Goal: Task Accomplishment & Management: Complete application form

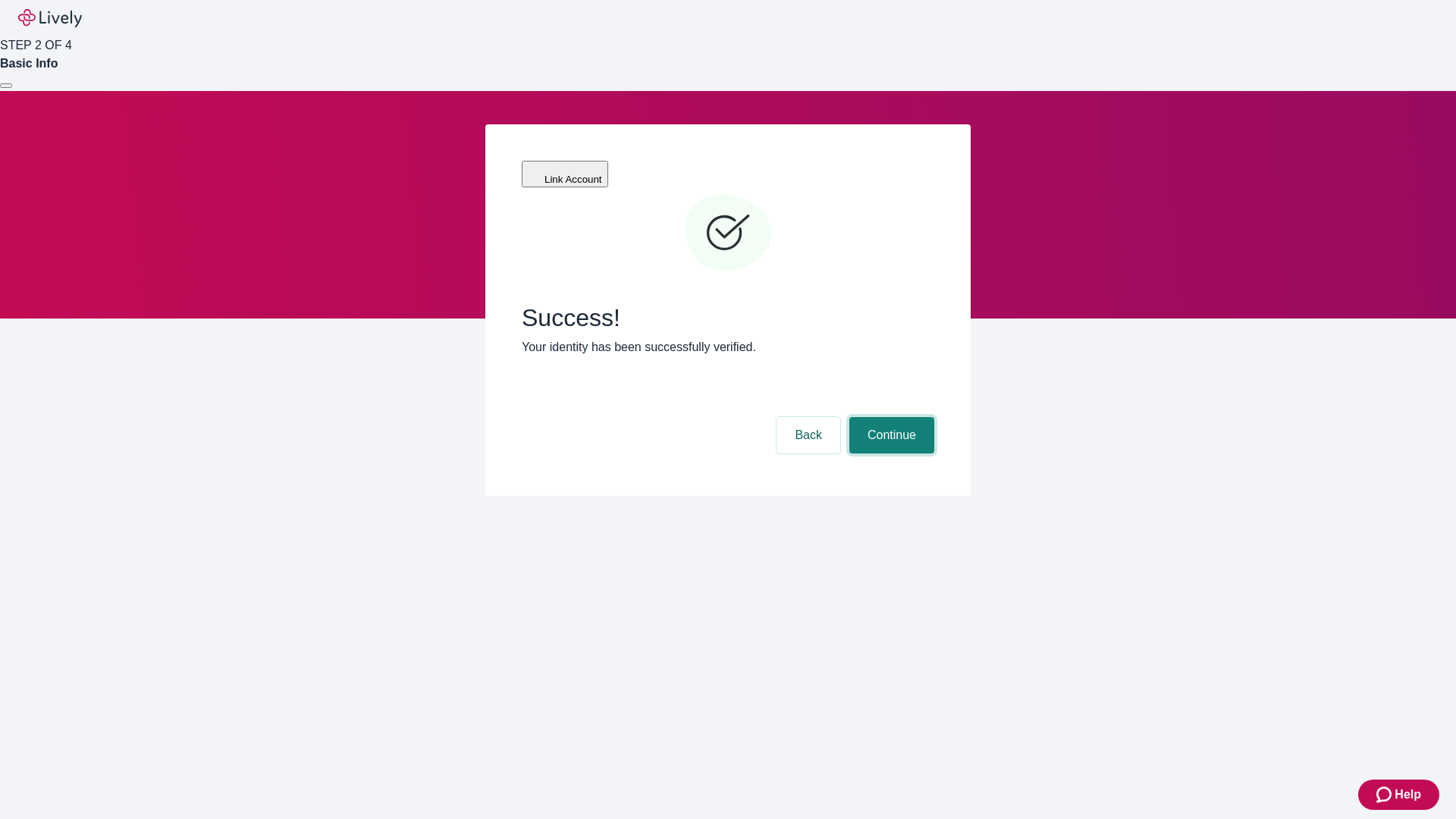
click at [890, 417] on button "Continue" at bounding box center [891, 435] width 85 height 37
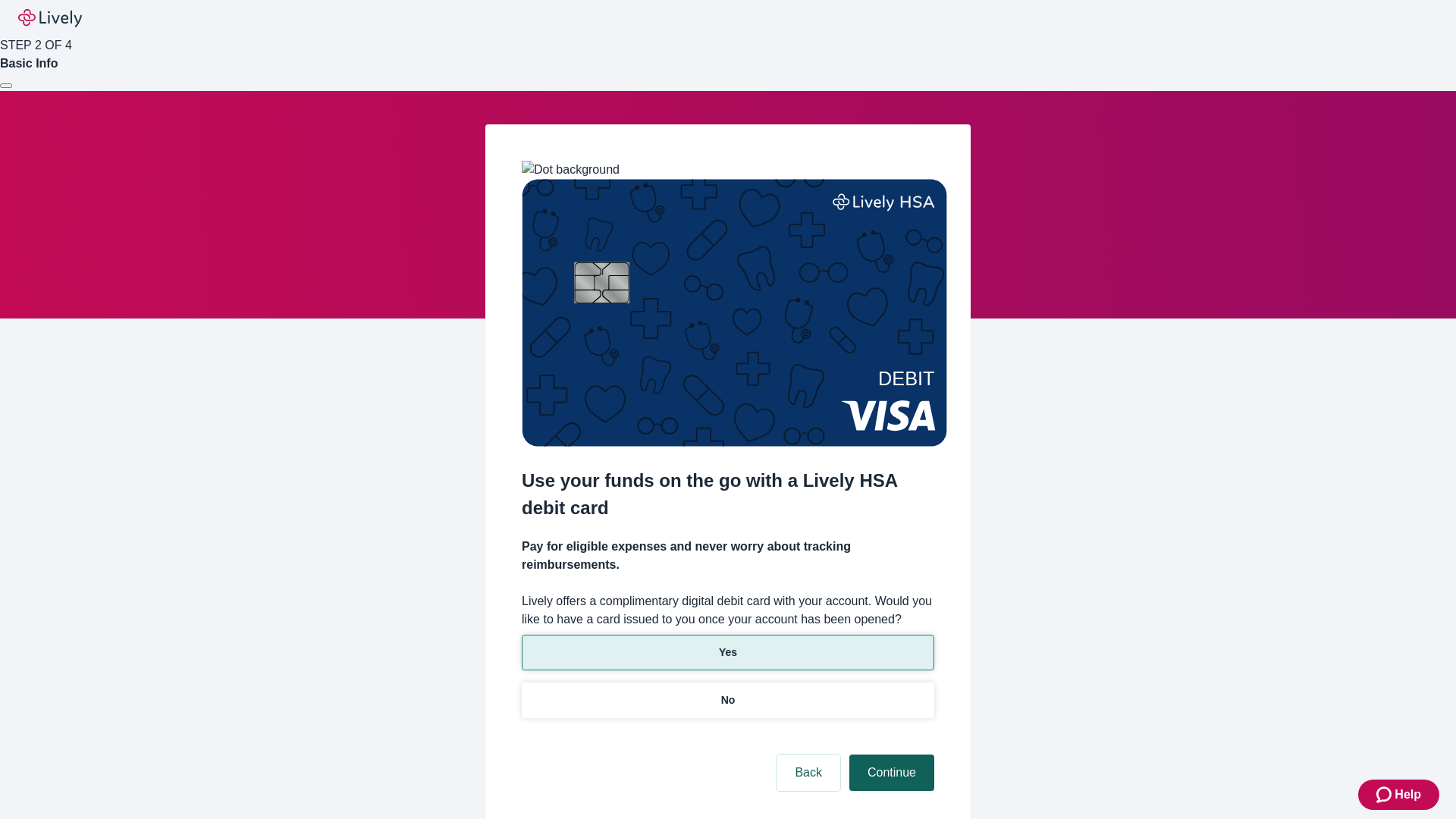
click at [727, 644] on p "Yes" at bounding box center [727, 652] width 18 height 16
click at [890, 754] on button "Continue" at bounding box center [891, 772] width 85 height 37
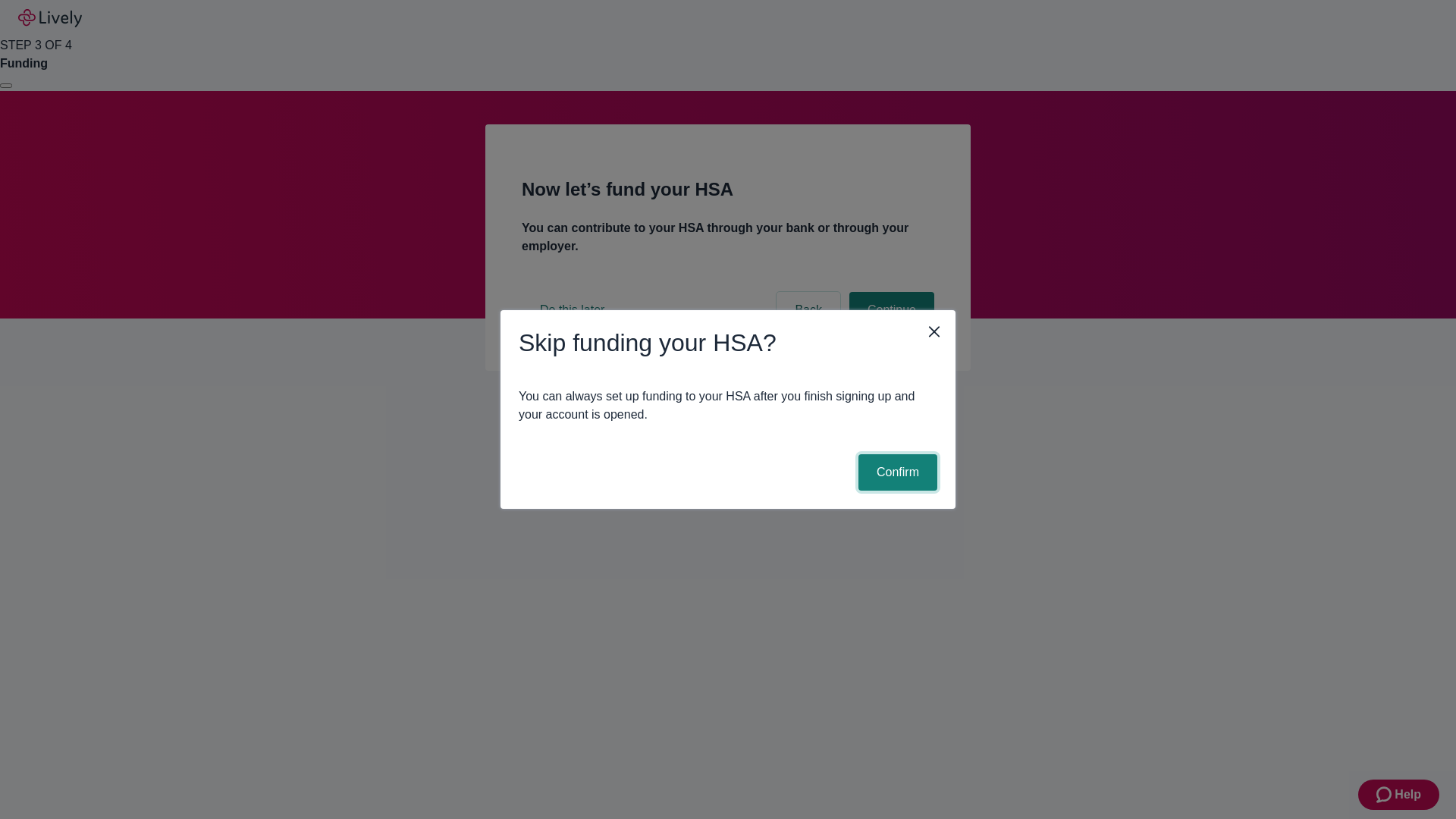
click at [896, 472] on button "Confirm" at bounding box center [897, 472] width 79 height 37
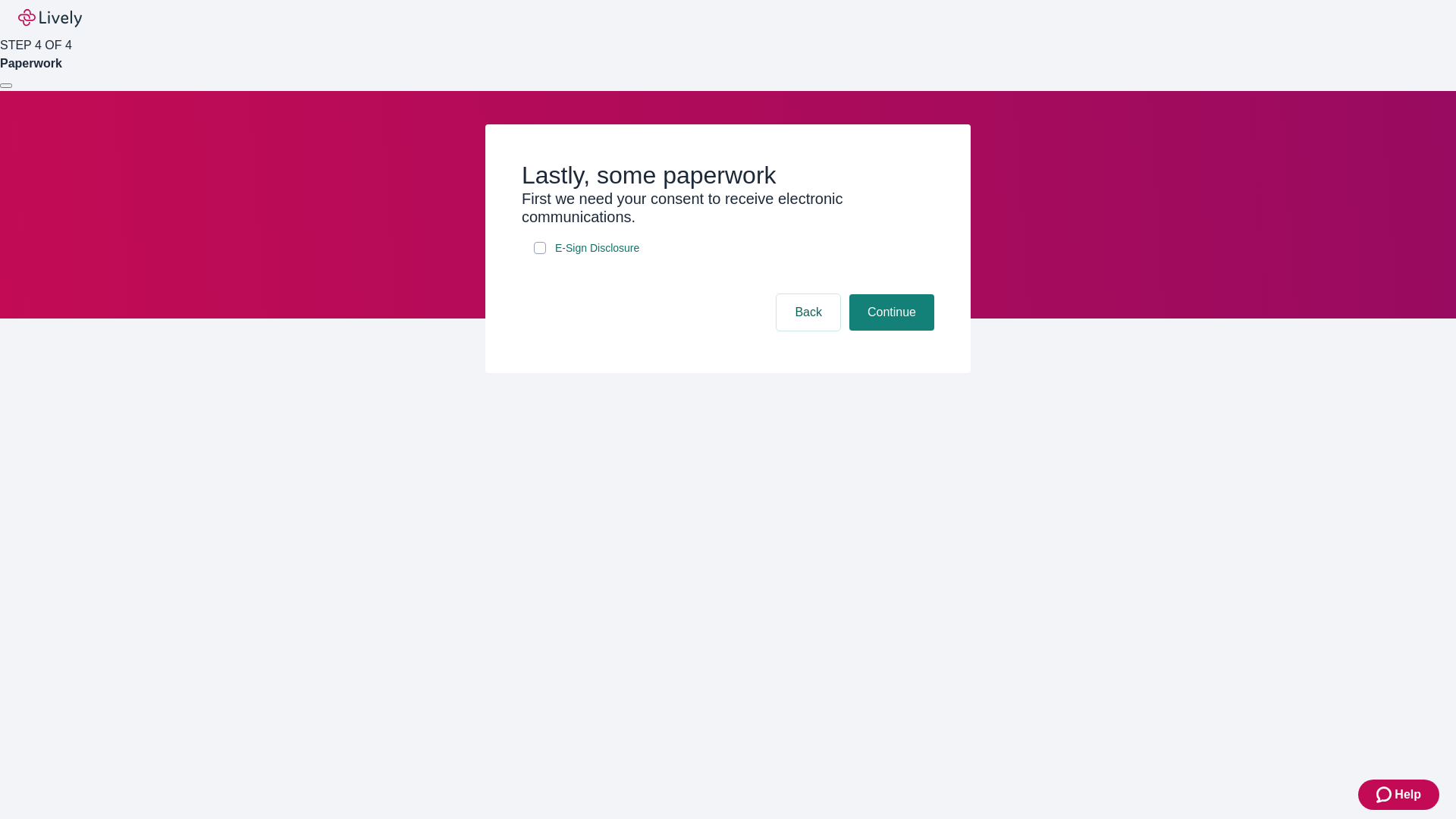
click at [540, 254] on input "E-Sign Disclosure" at bounding box center [540, 248] width 12 height 12
checkbox input "true"
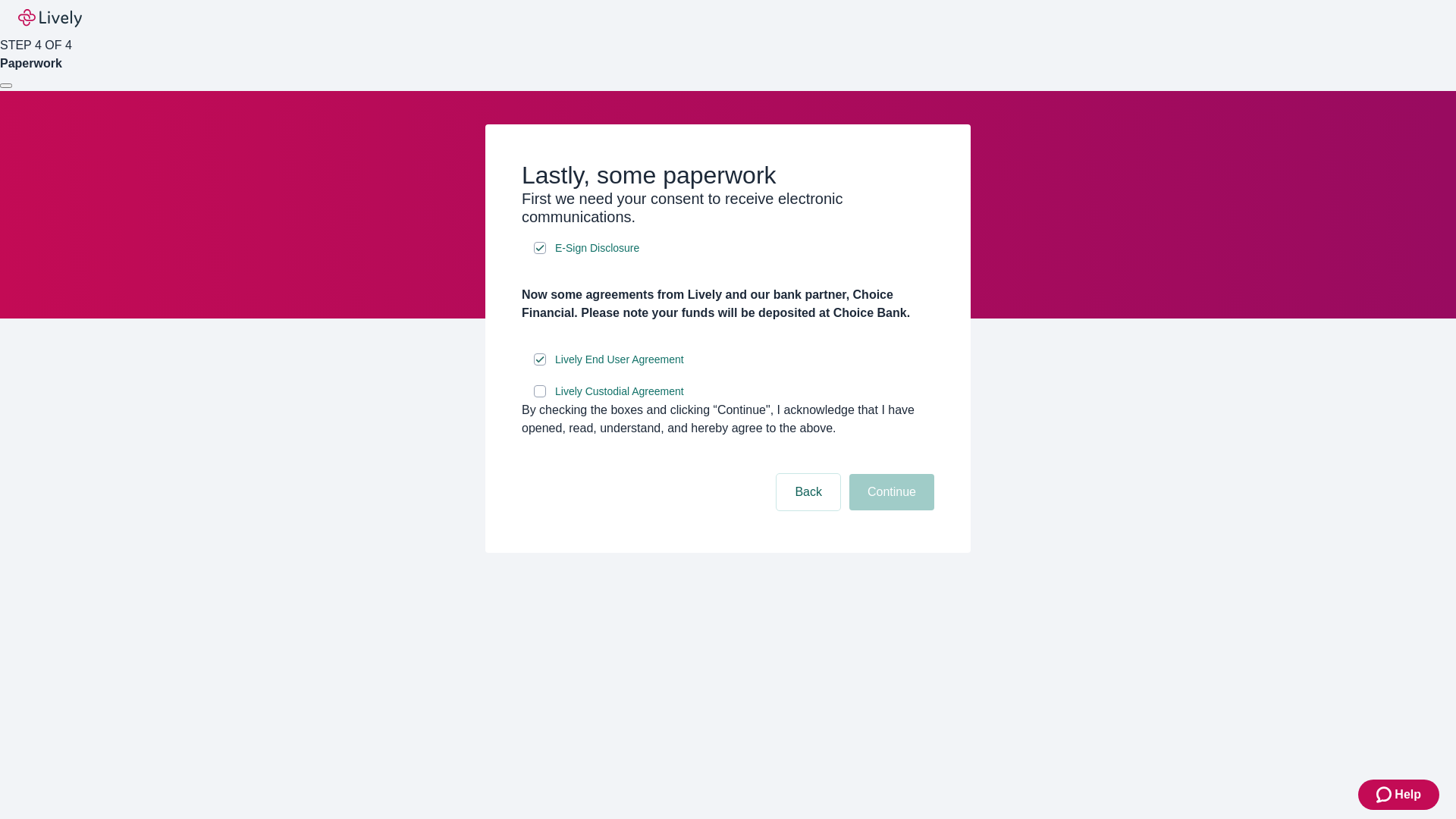
click at [540, 398] on input "Lively Custodial Agreement" at bounding box center [540, 391] width 12 height 12
checkbox input "true"
click at [890, 510] on button "Continue" at bounding box center [891, 492] width 85 height 37
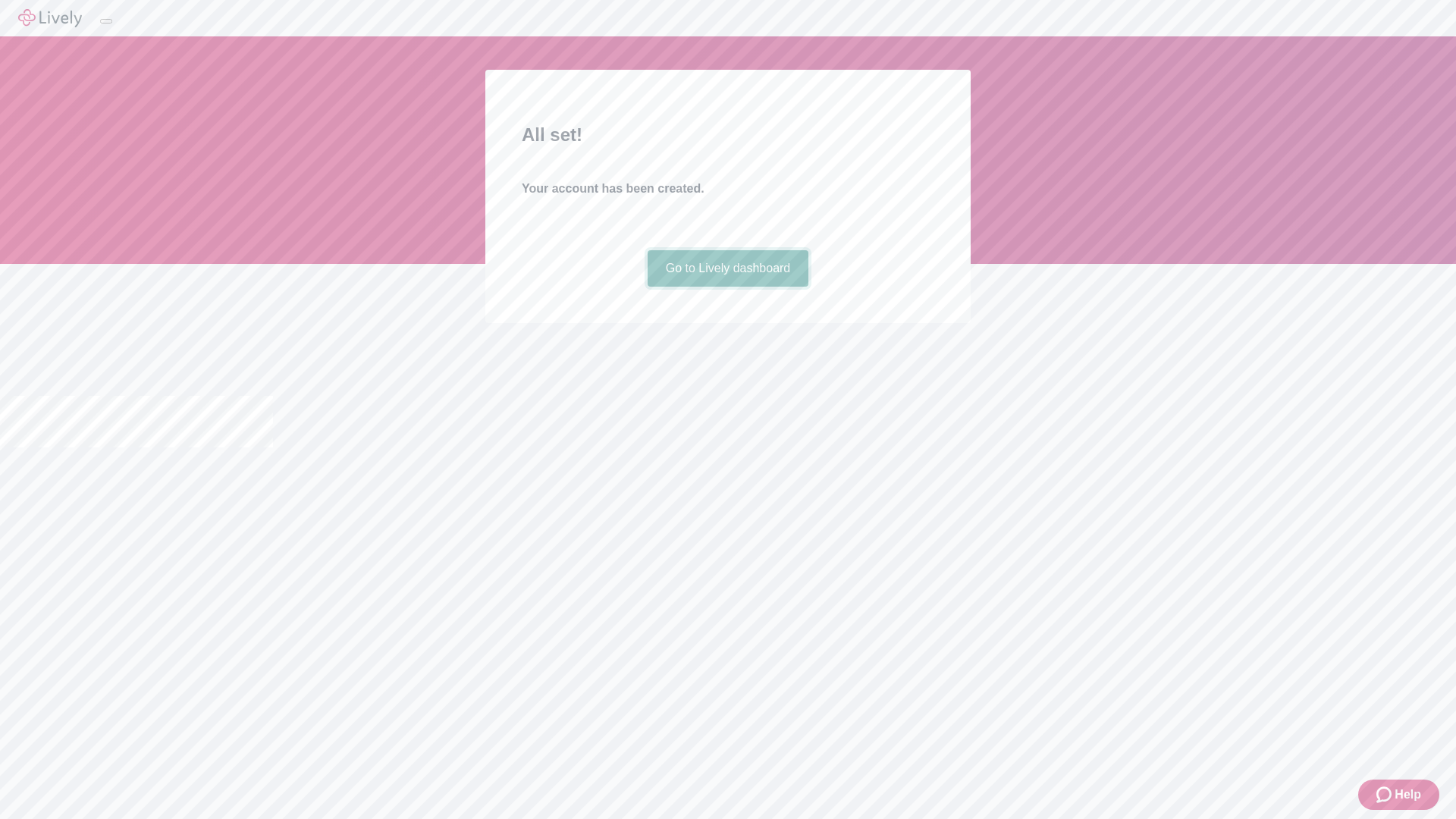
click at [727, 287] on link "Go to Lively dashboard" at bounding box center [729, 268] width 162 height 37
